Goal: Transaction & Acquisition: Purchase product/service

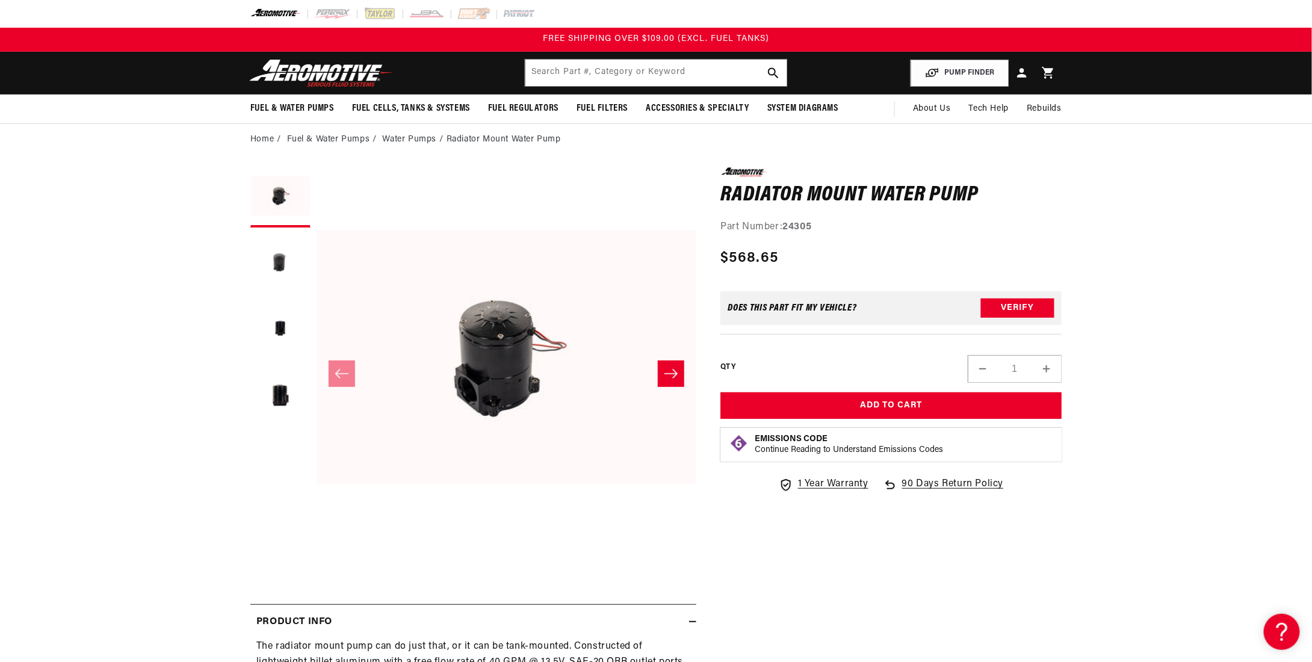
scroll to position [120, 0]
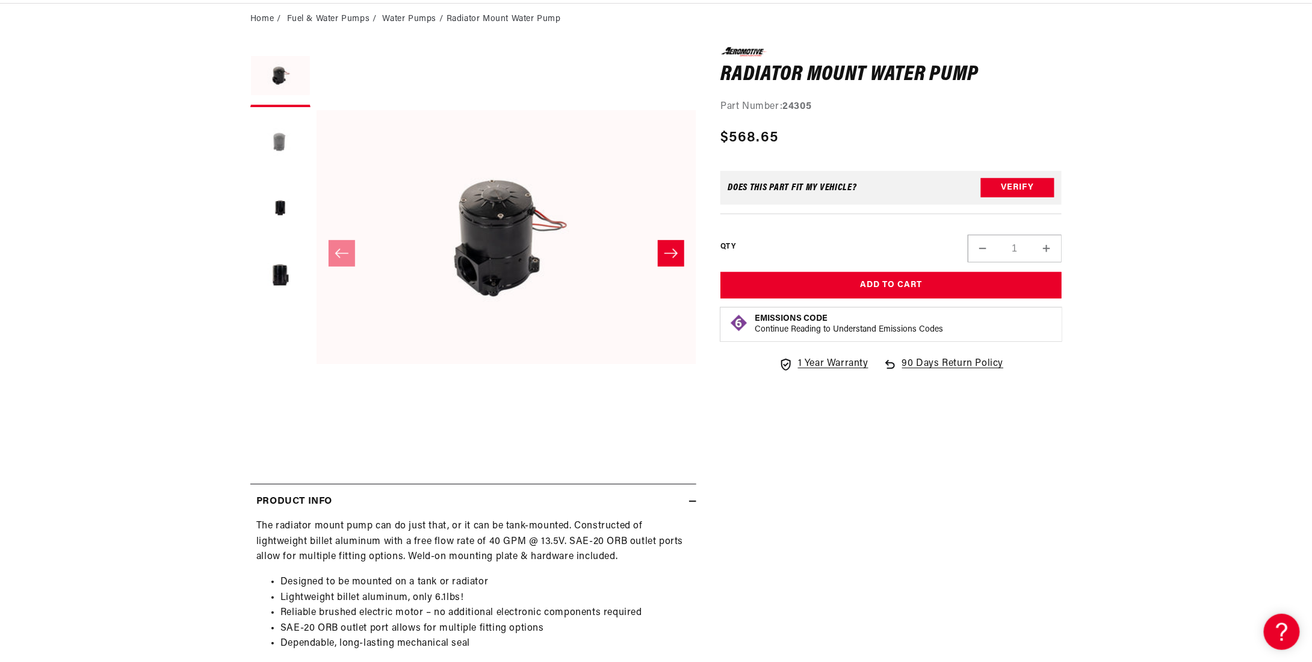
click at [275, 144] on button "Load image 2 in gallery view" at bounding box center [280, 143] width 60 height 60
click at [675, 246] on button "Slide right" at bounding box center [671, 253] width 26 height 26
click at [675, 247] on icon "Slide right" at bounding box center [671, 253] width 14 height 12
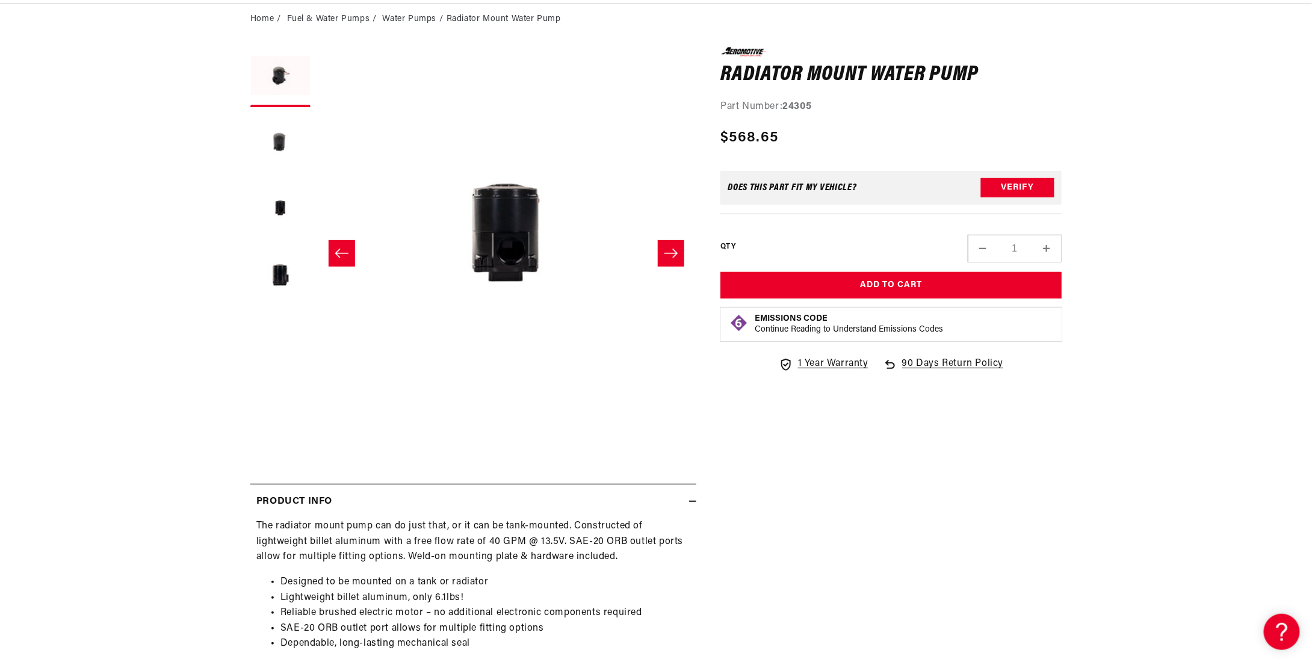
click at [675, 247] on icon "Slide right" at bounding box center [671, 253] width 14 height 12
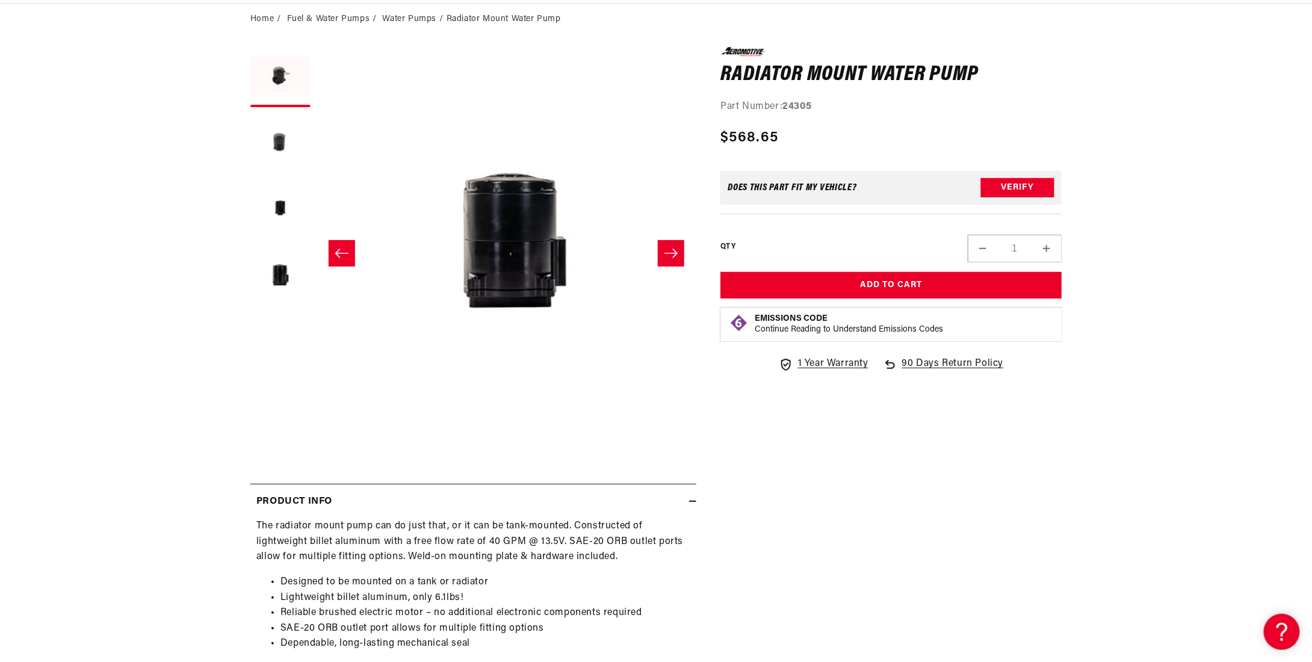
scroll to position [0, 1140]
click at [675, 247] on icon "Slide right" at bounding box center [671, 253] width 14 height 12
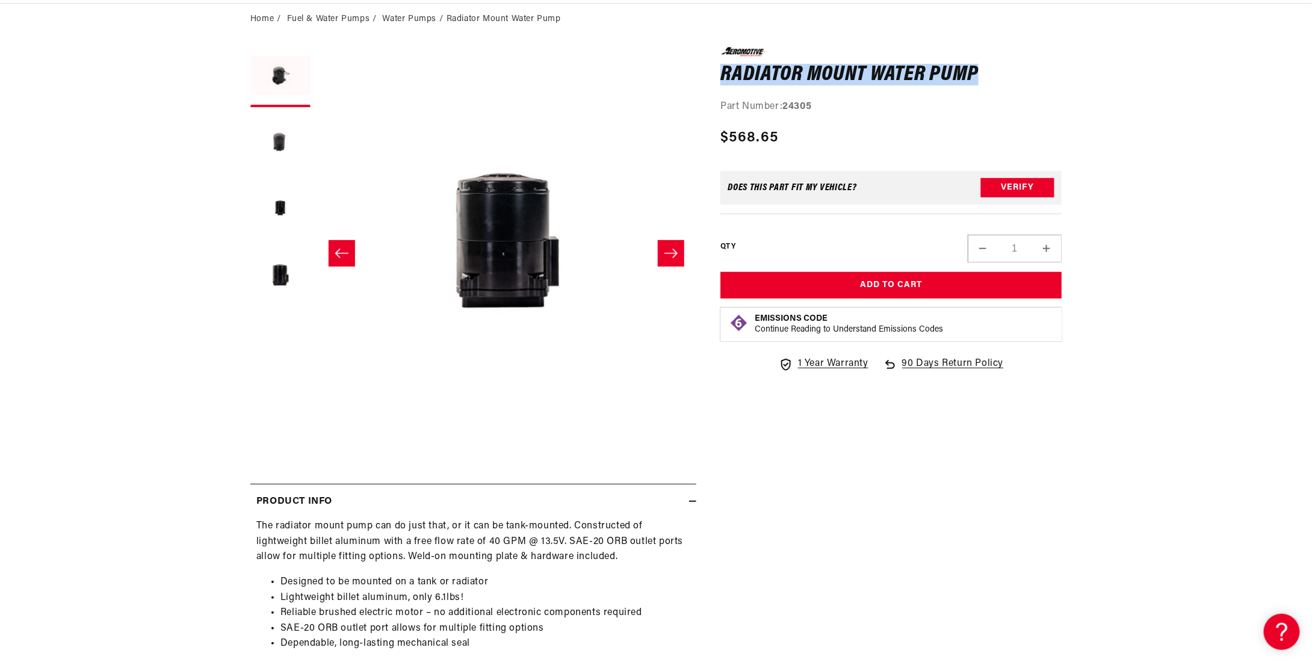
drag, startPoint x: 720, startPoint y: 70, endPoint x: 981, endPoint y: 73, distance: 261.2
click at [981, 73] on div "0.0 star rating Write a review Radiator Mount Water Pump Radiator Mount Water P…" at bounding box center [878, 417] width 365 height 741
copy h1 "Radiator Mount Water Pump"
